Goal: Task Accomplishment & Management: Use online tool/utility

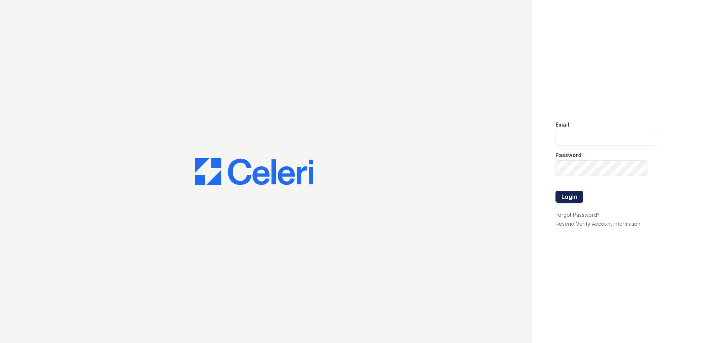
type input "[EMAIL_ADDRESS][DOMAIN_NAME]"
drag, startPoint x: 572, startPoint y: 195, endPoint x: 546, endPoint y: 183, distance: 28.7
click at [571, 195] on button "Login" at bounding box center [570, 197] width 28 height 12
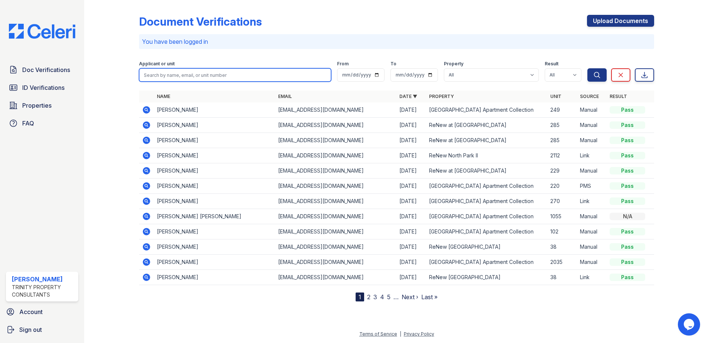
click at [223, 78] on input "search" at bounding box center [235, 74] width 192 height 13
click at [218, 72] on input "search" at bounding box center [235, 74] width 192 height 13
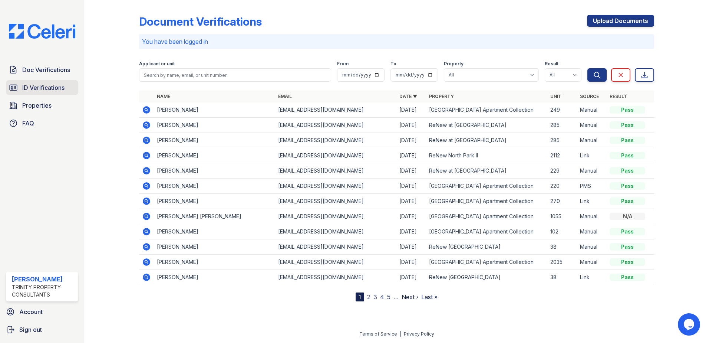
click at [43, 90] on span "ID Verifications" at bounding box center [43, 87] width 42 height 9
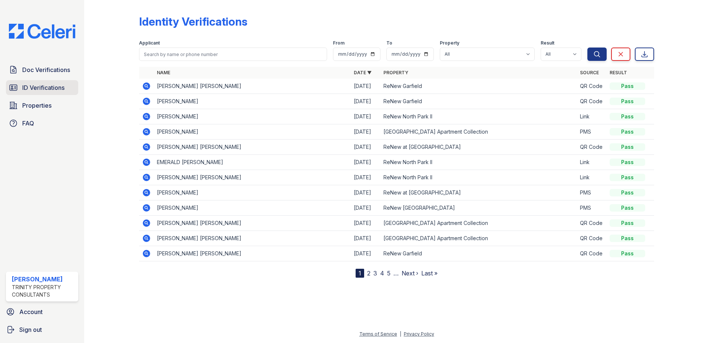
click at [53, 86] on span "ID Verifications" at bounding box center [43, 87] width 42 height 9
click at [56, 105] on link "Properties" at bounding box center [42, 105] width 72 height 15
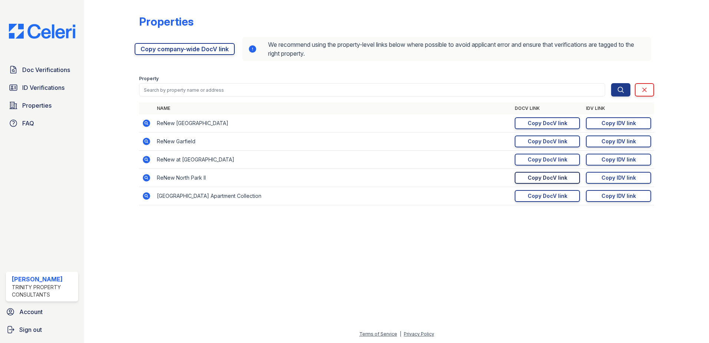
click at [561, 177] on div "Copy DocV link" at bounding box center [548, 177] width 40 height 7
drag, startPoint x: 601, startPoint y: 178, endPoint x: 595, endPoint y: 177, distance: 6.5
click at [601, 178] on link "Copy IDV link Copy link" at bounding box center [618, 178] width 65 height 12
